Goal: Navigation & Orientation: Understand site structure

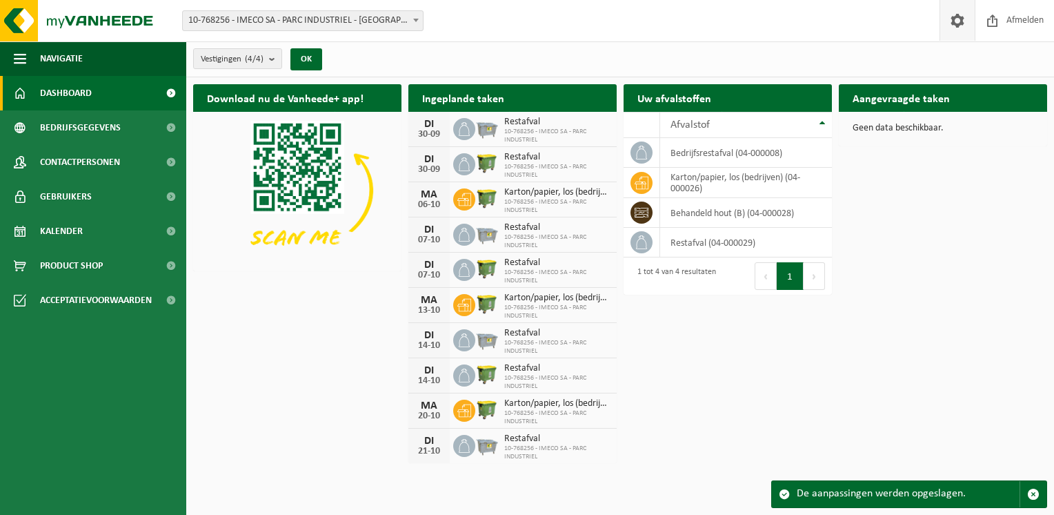
click at [962, 21] on span at bounding box center [957, 20] width 21 height 41
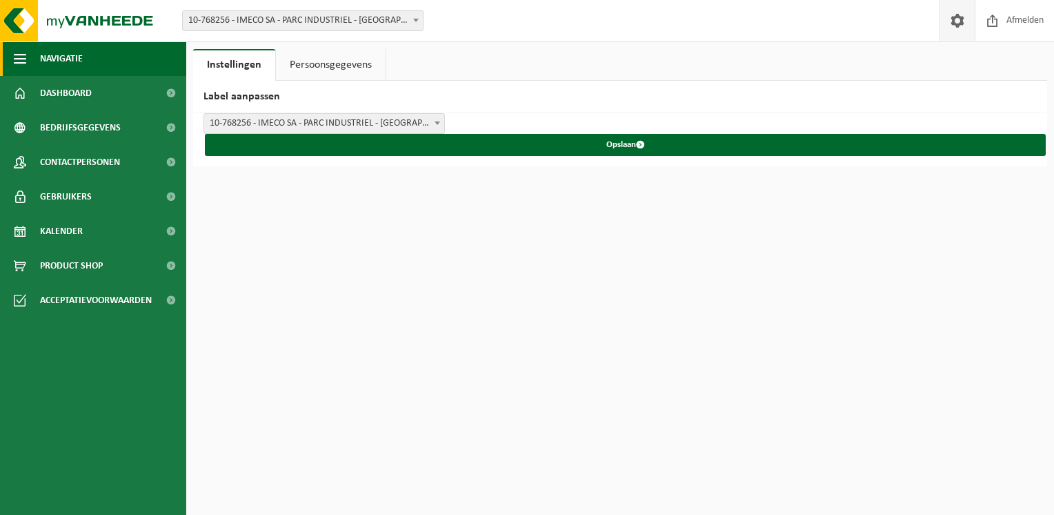
click at [44, 59] on span "Navigatie" at bounding box center [61, 58] width 43 height 34
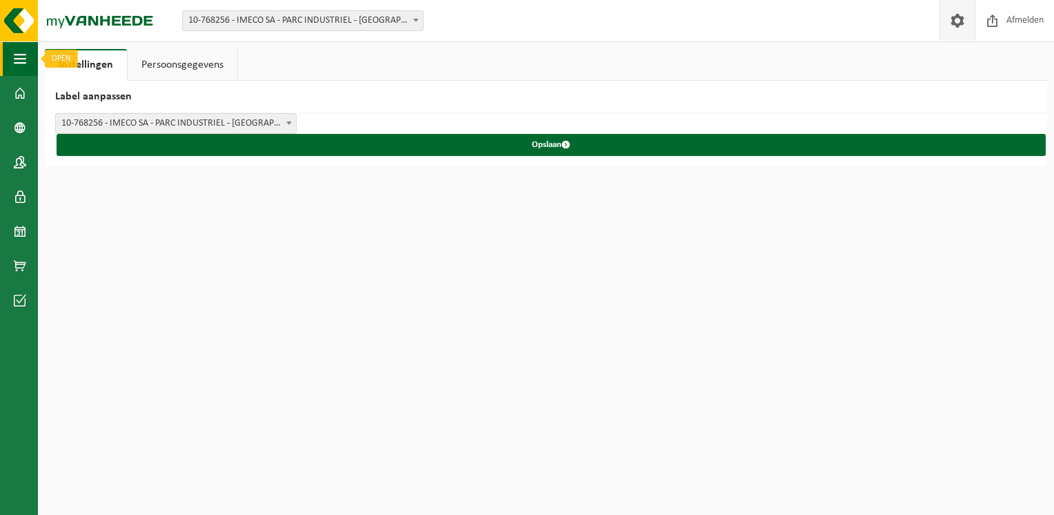
click at [8, 62] on button "Navigatie" at bounding box center [19, 58] width 38 height 34
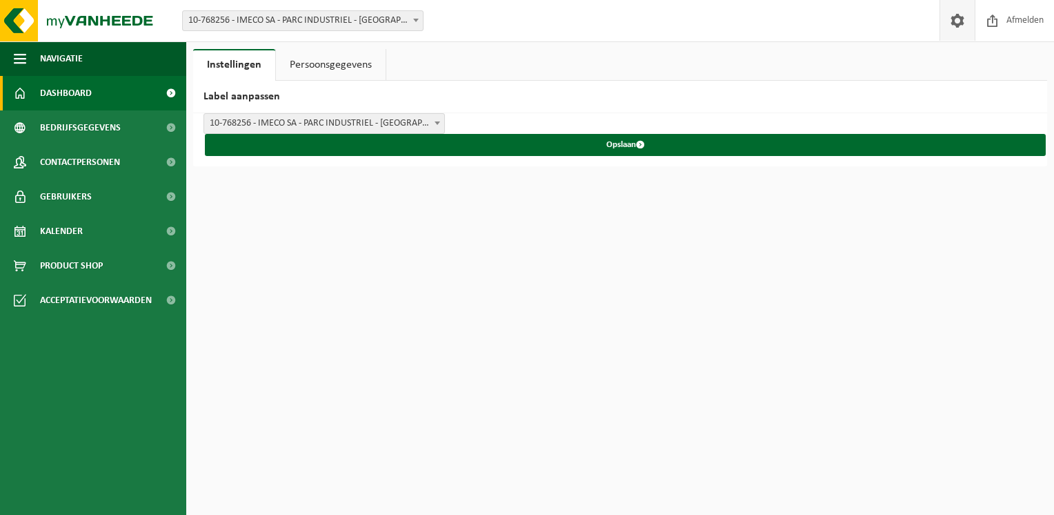
click at [123, 92] on link "Dashboard" at bounding box center [93, 93] width 186 height 34
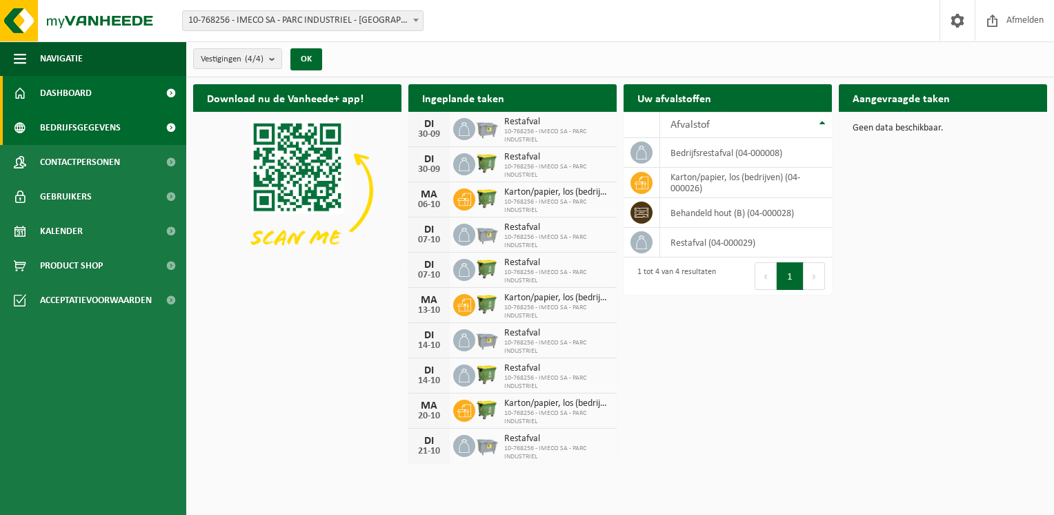
click at [108, 128] on span "Bedrijfsgegevens" at bounding box center [80, 127] width 81 height 34
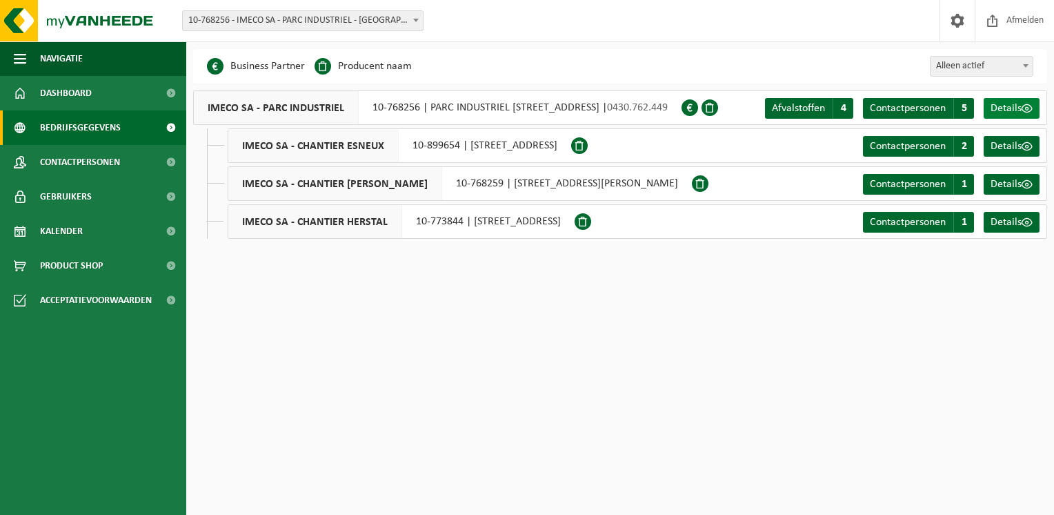
click at [998, 108] on span "Details" at bounding box center [1006, 108] width 31 height 11
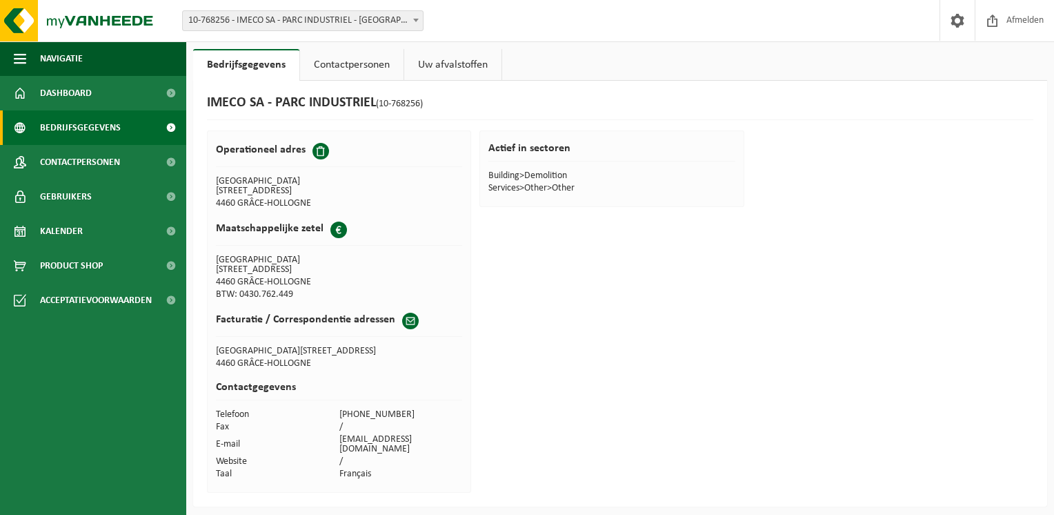
click at [97, 128] on span "Bedrijfsgegevens" at bounding box center [80, 127] width 81 height 34
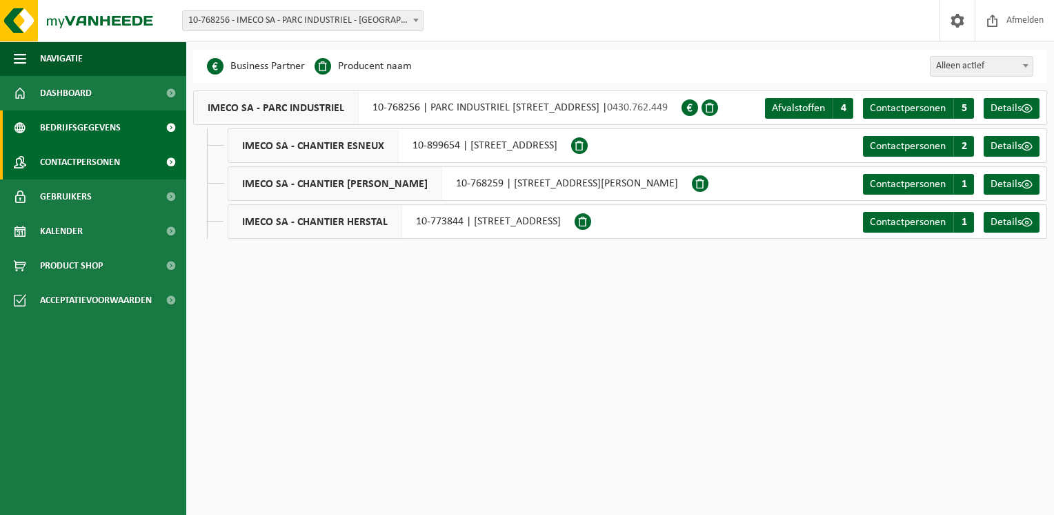
click at [135, 149] on link "Contactpersonen" at bounding box center [93, 162] width 186 height 34
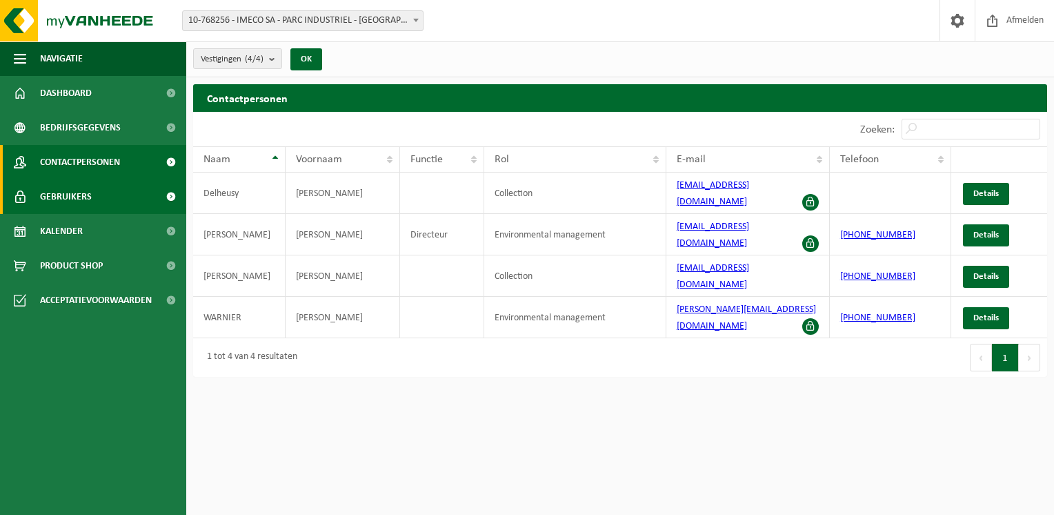
click at [97, 198] on link "Gebruikers" at bounding box center [93, 196] width 186 height 34
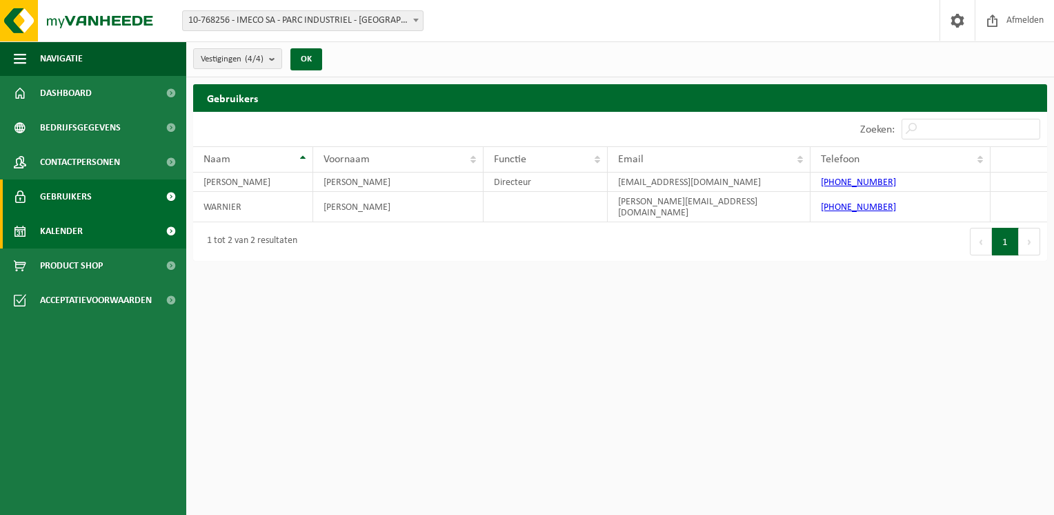
click at [77, 233] on span "Kalender" at bounding box center [61, 231] width 43 height 34
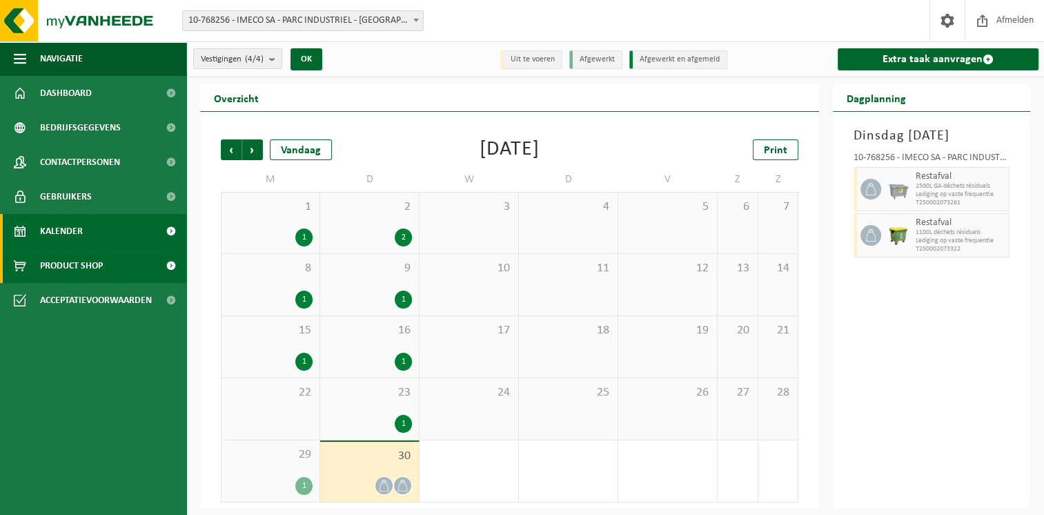
click at [105, 264] on link "Product Shop" at bounding box center [93, 265] width 186 height 34
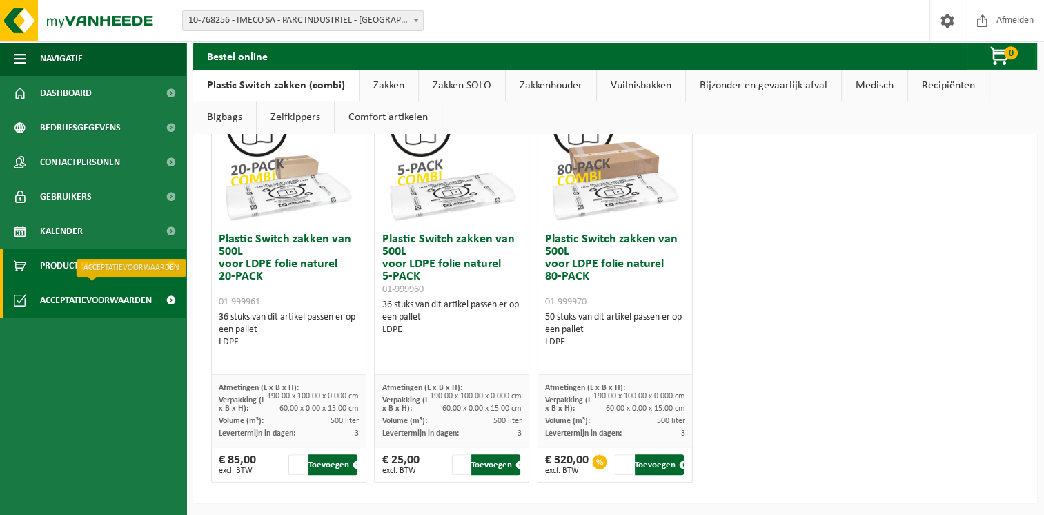
click at [64, 305] on span "Acceptatievoorwaarden" at bounding box center [96, 300] width 112 height 34
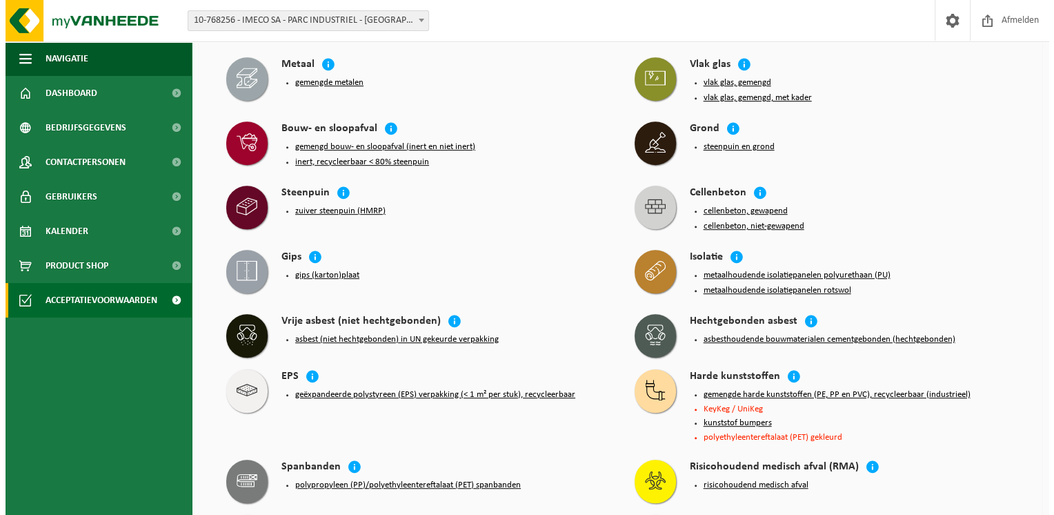
scroll to position [621, 0]
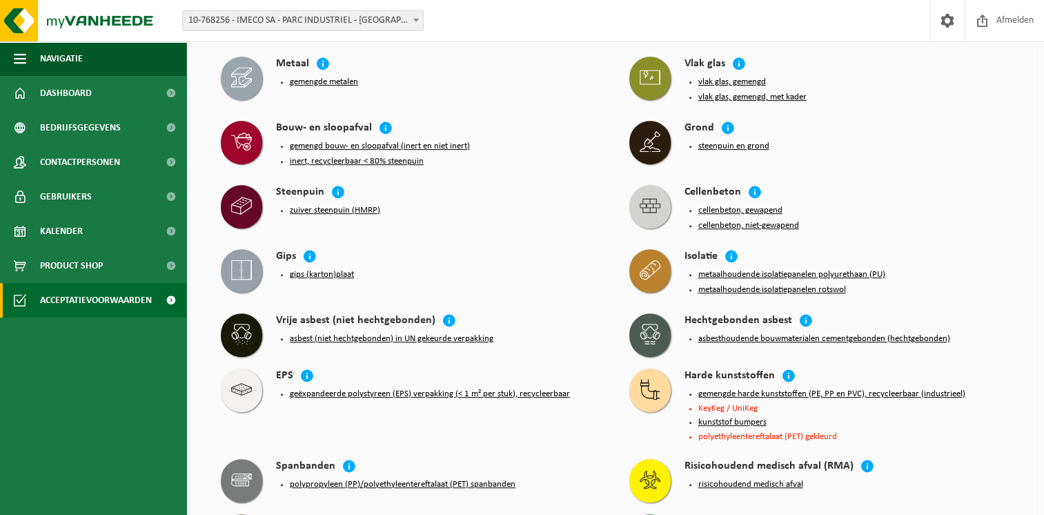
click at [369, 333] on button "asbest (niet hechtgebonden) in UN gekeurde verpakking" at bounding box center [392, 338] width 204 height 11
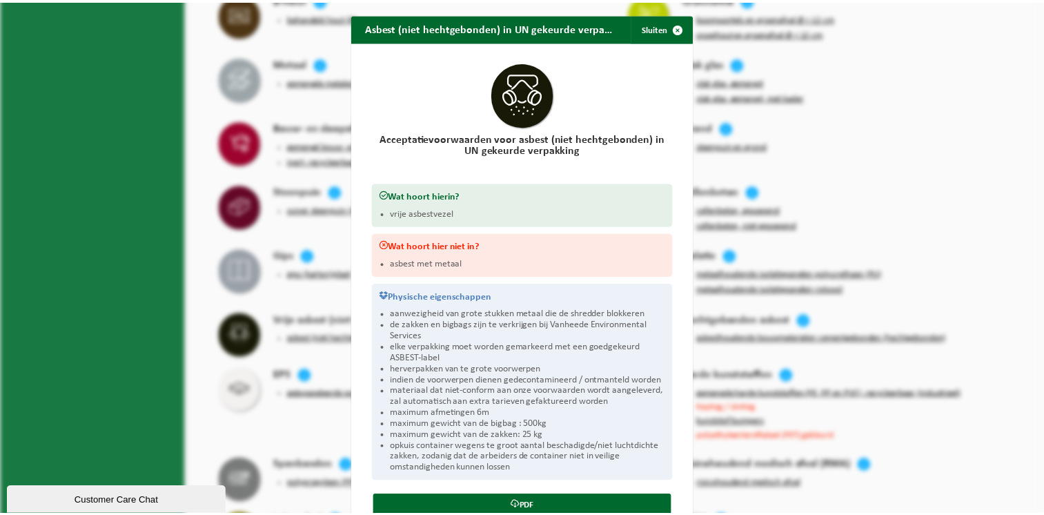
scroll to position [57, 0]
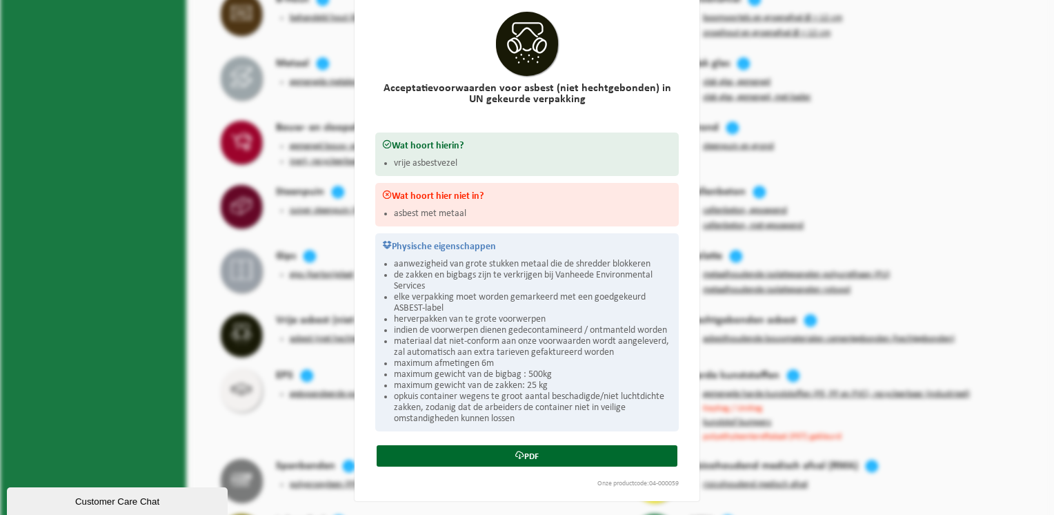
click at [893, 57] on div "Asbest (niet hechtgebonden) in UN gekeurde verpakking Sluiten Acceptatievoorwaa…" at bounding box center [527, 257] width 1054 height 515
